Goal: Transaction & Acquisition: Purchase product/service

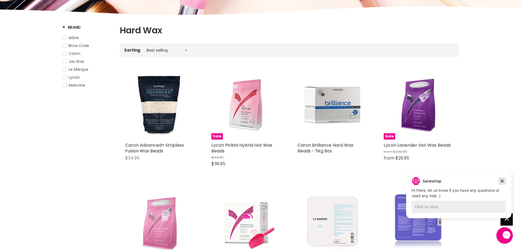
click at [502, 183] on icon "Dismiss campaign" at bounding box center [501, 181] width 5 height 7
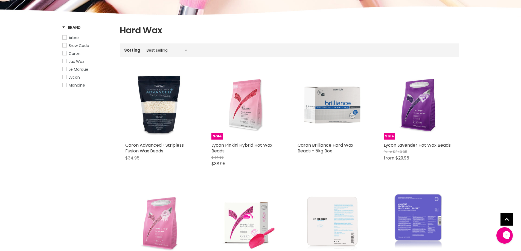
drag, startPoint x: 334, startPoint y: 110, endPoint x: 331, endPoint y: 109, distance: 3.3
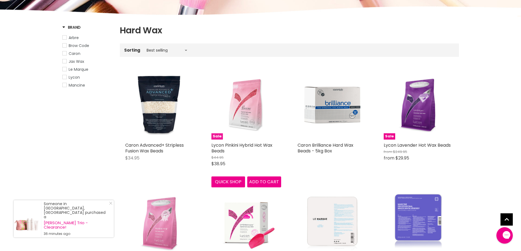
click at [251, 118] on img "Main content" at bounding box center [246, 105] width 70 height 70
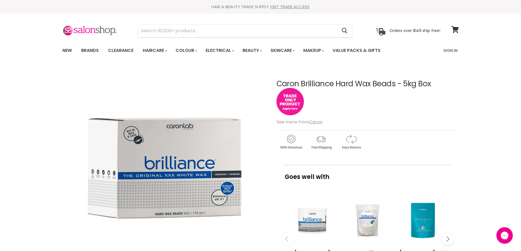
click at [295, 109] on img "Main content" at bounding box center [290, 101] width 27 height 27
